Goal: Check status: Check status

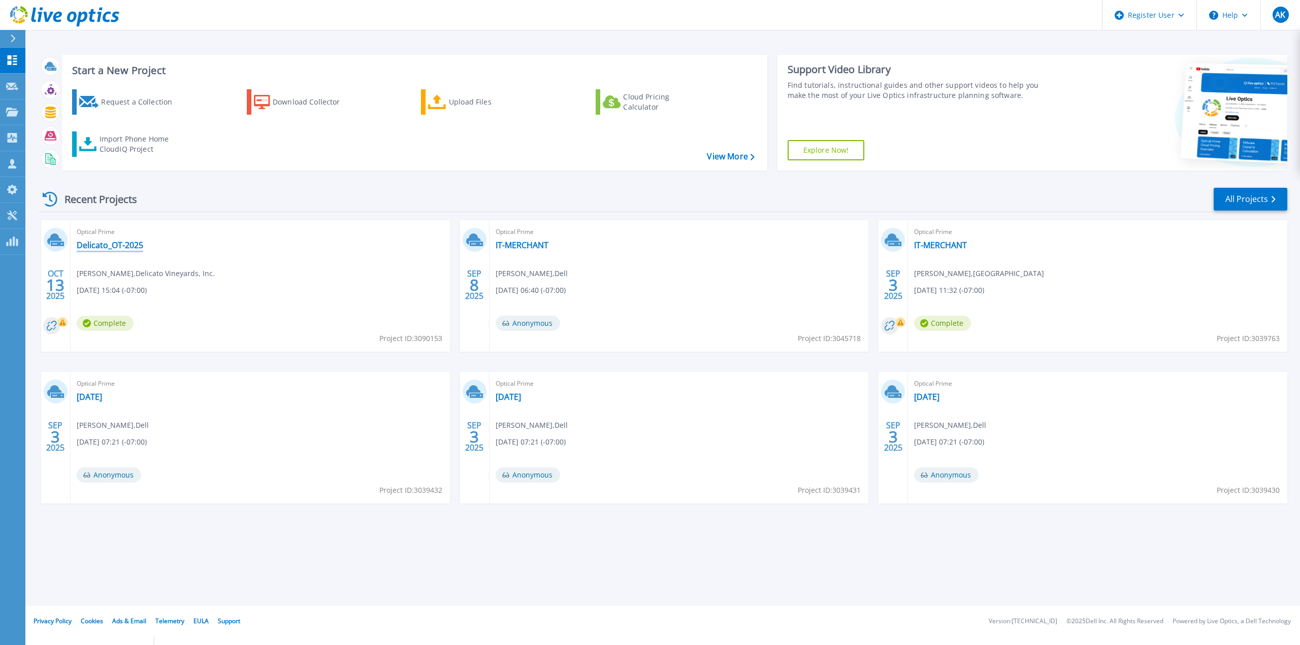
click at [128, 242] on link "Delicato_OT-2025" at bounding box center [110, 245] width 67 height 10
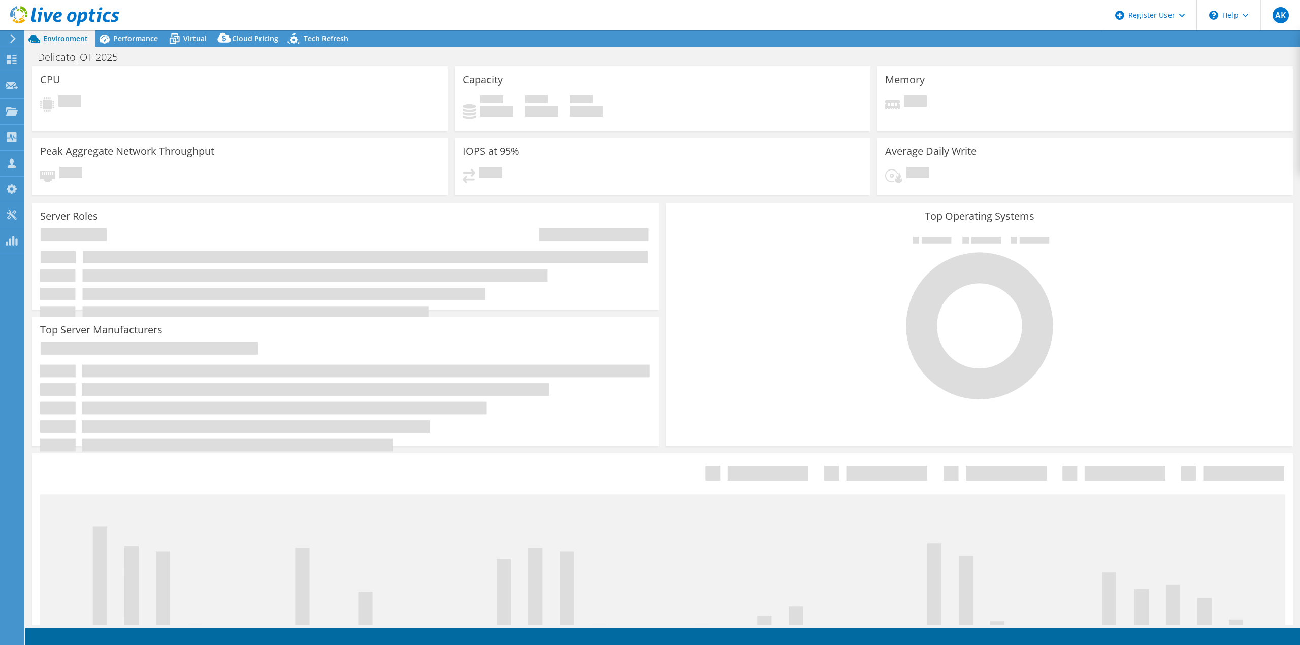
select select "USD"
